Goal: Communication & Community: Answer question/provide support

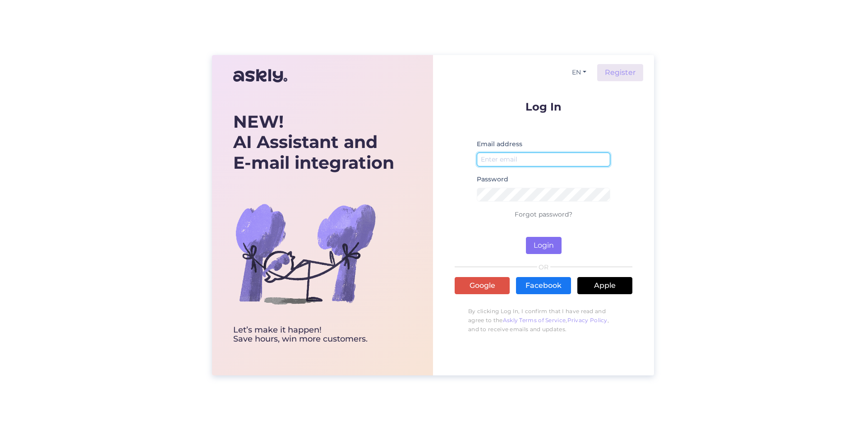
type input "[EMAIL_ADDRESS][DOMAIN_NAME]"
click at [538, 244] on button "Login" at bounding box center [544, 245] width 36 height 17
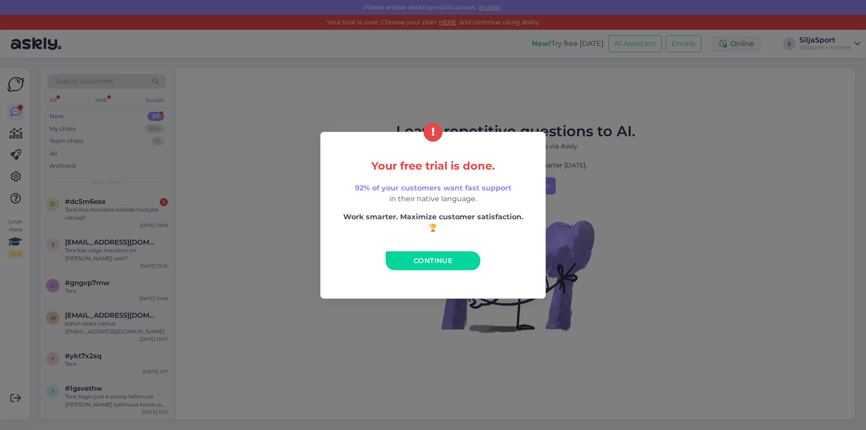
click at [454, 255] on link "Continue" at bounding box center [433, 260] width 95 height 19
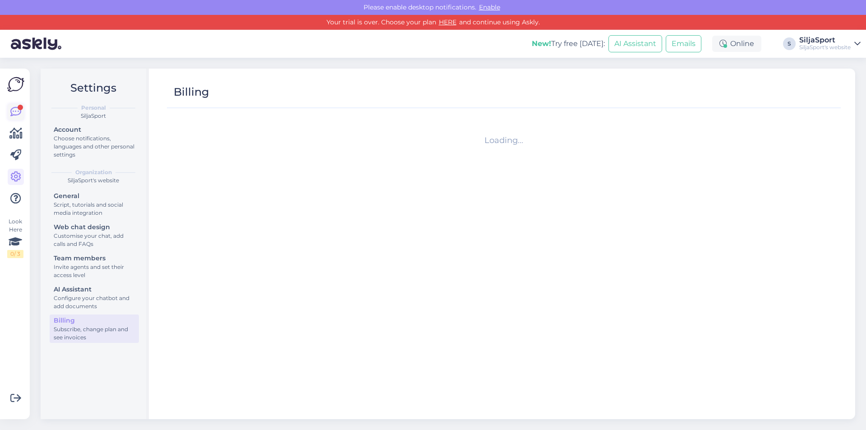
click at [15, 107] on icon at bounding box center [15, 111] width 11 height 11
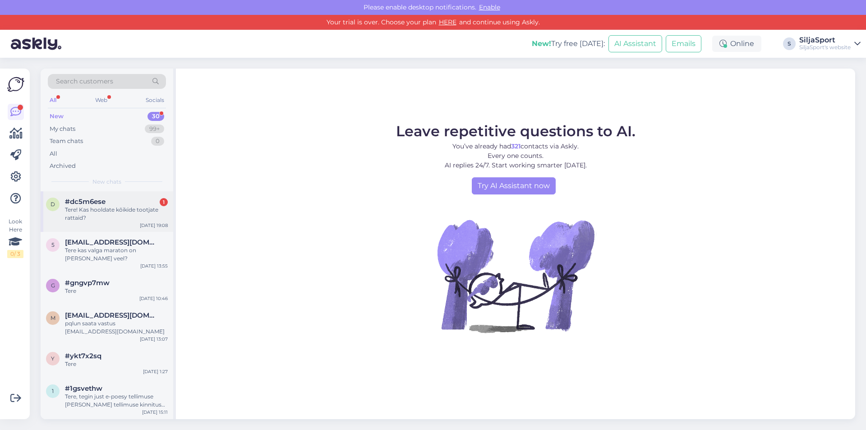
click at [100, 207] on div "Tere! Kas hooldate kõikide tootjate rattaid?" at bounding box center [116, 214] width 103 height 16
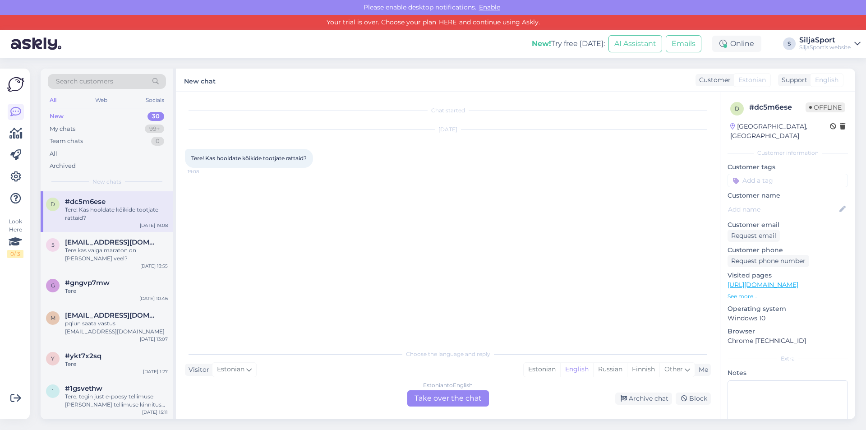
click at [435, 400] on div "Estonian to English Take over the chat" at bounding box center [448, 398] width 82 height 16
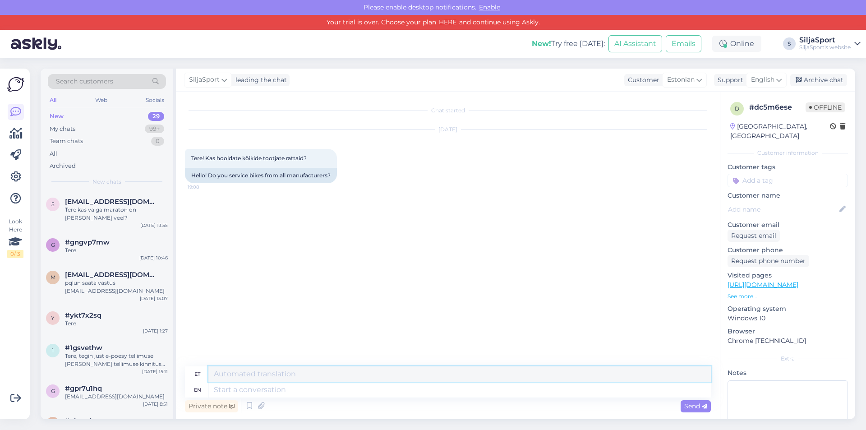
click at [223, 370] on textarea at bounding box center [459, 373] width 503 height 15
type textarea "Tere"
click at [235, 394] on textarea at bounding box center [459, 389] width 503 height 15
type textarea "Tere"
type textarea "Hooldame"
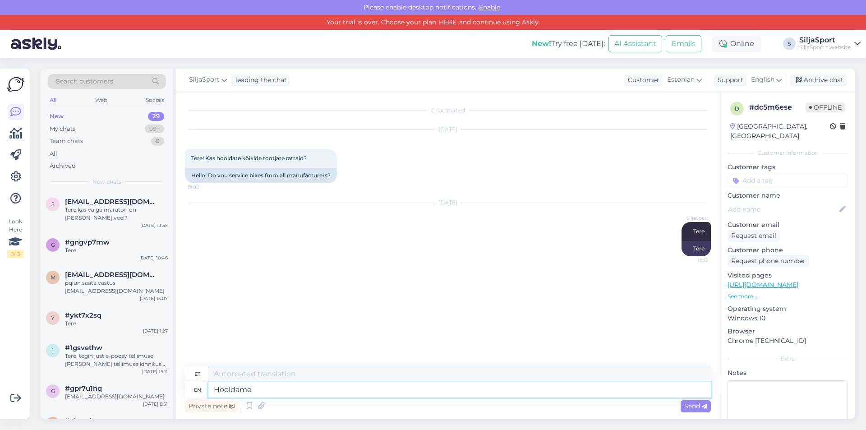
type textarea "Hooldame"
type textarea "Hooldamemis"
type textarea "Hooldamemis rattaga"
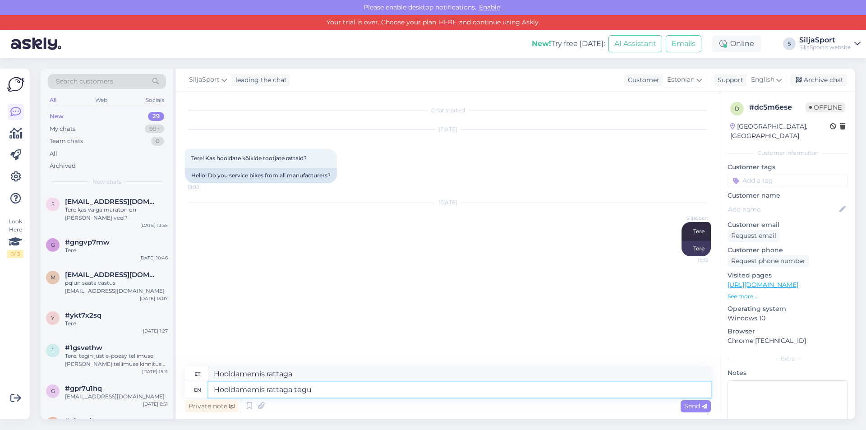
type textarea "Hooldamemis rattaga tegu"
type textarea "Hooldamemis rattaga tegu on"
type textarea "Hooldamemis ratta"
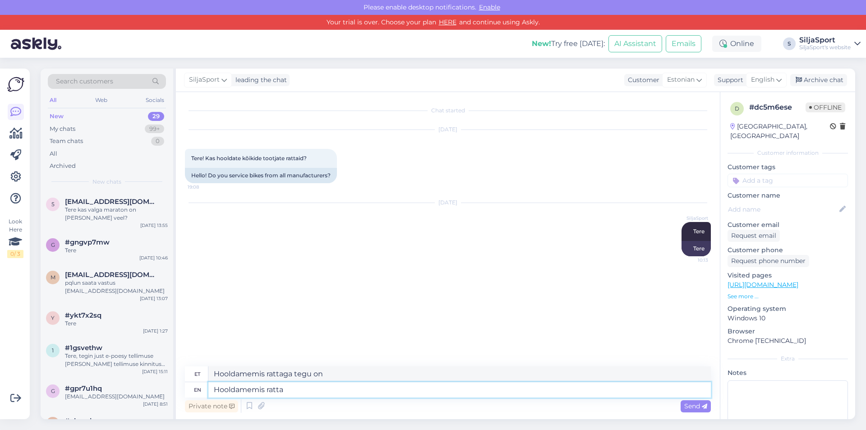
type textarea "Hooldamemis rattaga tegu"
type textarea "Hooldamemis ratt"
type textarea "Hooldamemis rattaga"
type textarea "Hooldam"
type textarea "Hooldamemis"
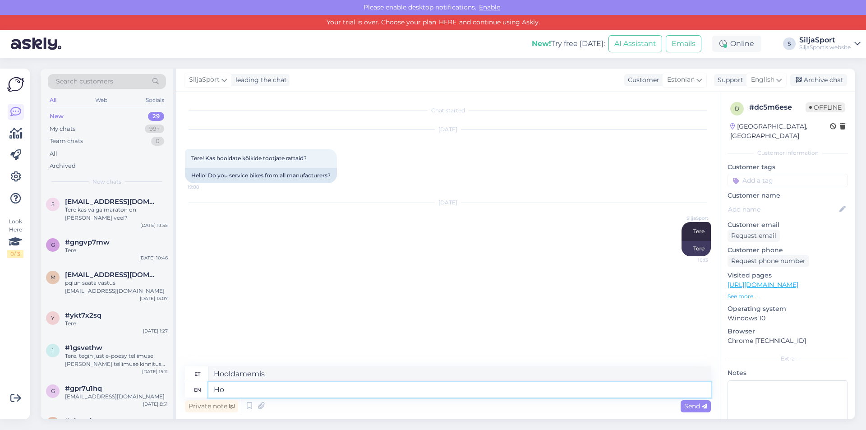
type textarea "H"
type textarea "Ho"
type textarea "H"
type textarea "Hooldame"
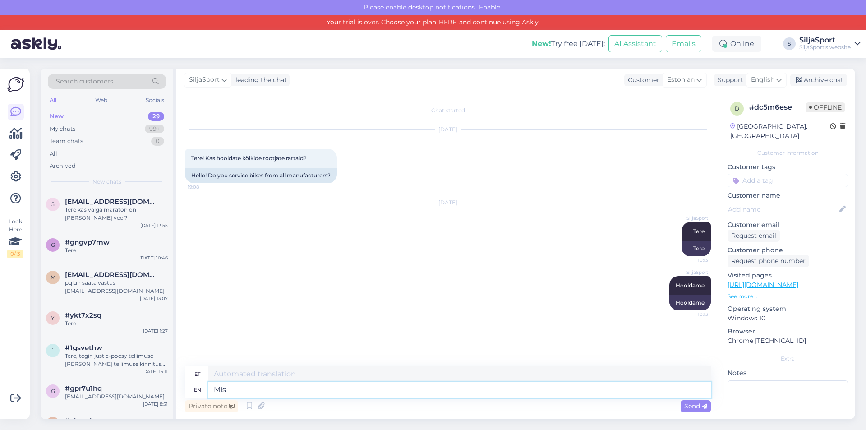
type textarea "Mis"
type textarea "Preili"
type textarea "Mis jalgrattaga t"
type textarea "Mis jalgrattaga"
type textarea "Mis jalgrattaga tegu"
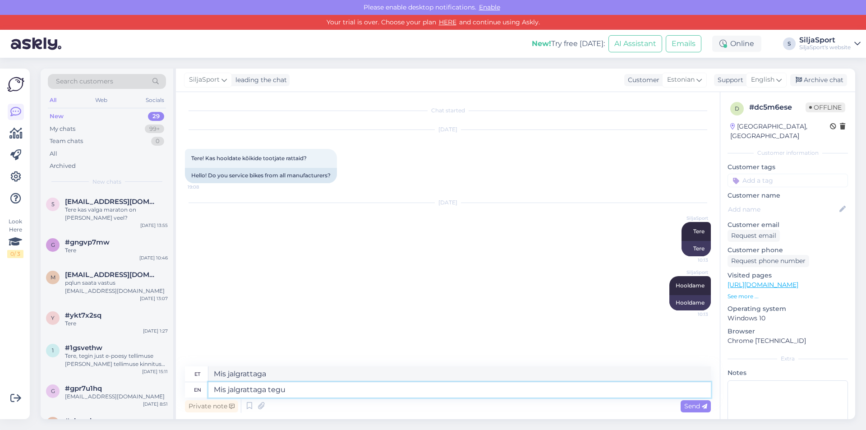
type textarea "Mis jalgrattaga tegu"
type textarea "Mis jalgrattaga tegu on"
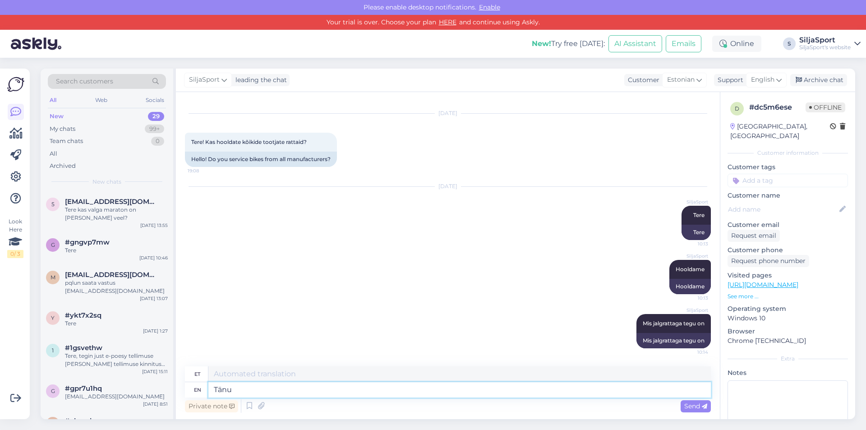
type textarea "Tänud"
